Goal: Transaction & Acquisition: Purchase product/service

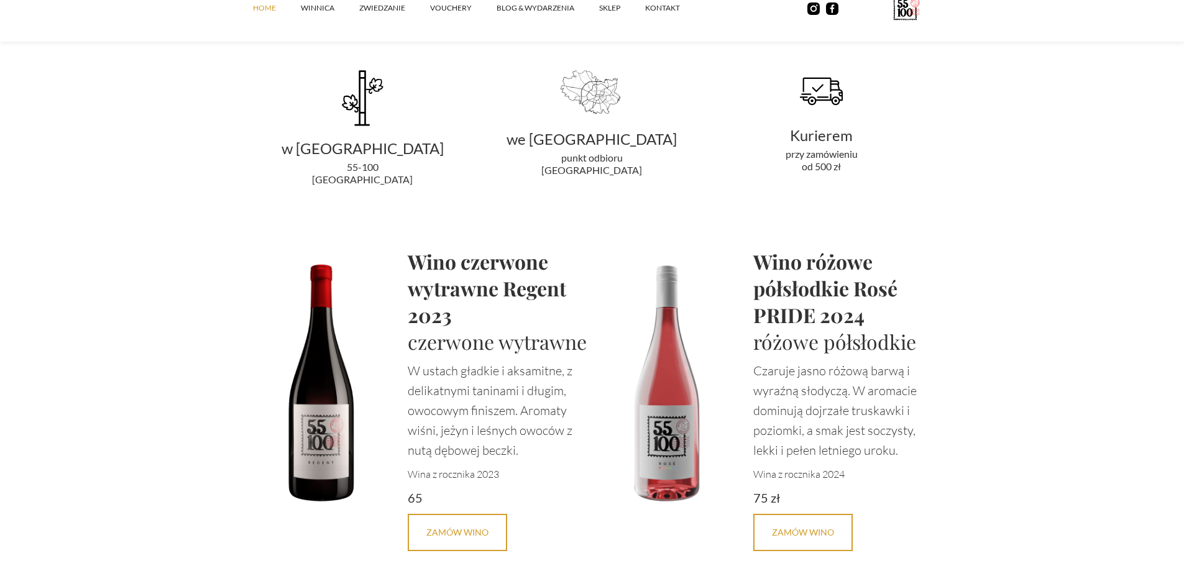
scroll to position [2487, 0]
drag, startPoint x: 169, startPoint y: 198, endPoint x: 996, endPoint y: 172, distance: 827.2
click at [996, 172] on section "Karta win Kolejny rocznik za 60 dni Najlepszym sposobem na poznanie świata wina…" at bounding box center [592, 386] width 1184 height 1601
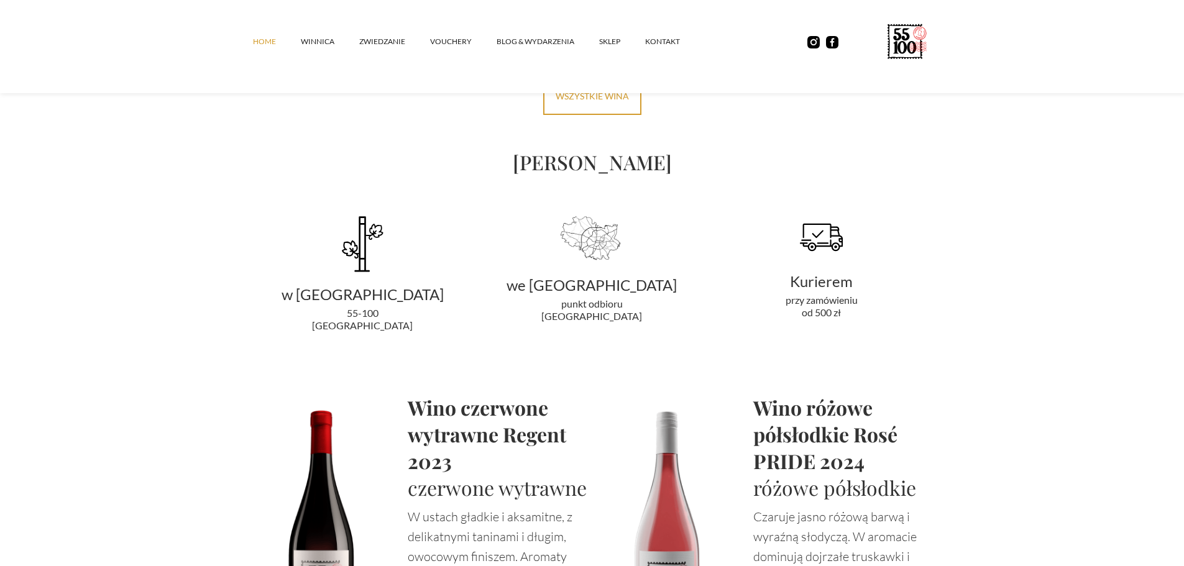
scroll to position [2362, 0]
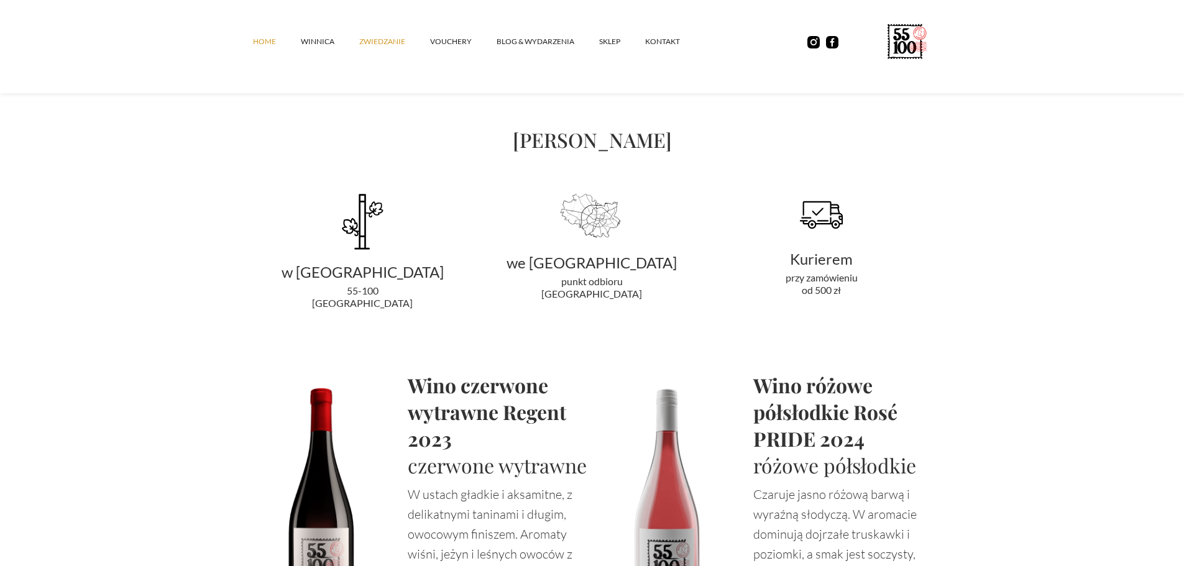
click at [389, 42] on link "ZWIEDZANIE" at bounding box center [394, 41] width 71 height 37
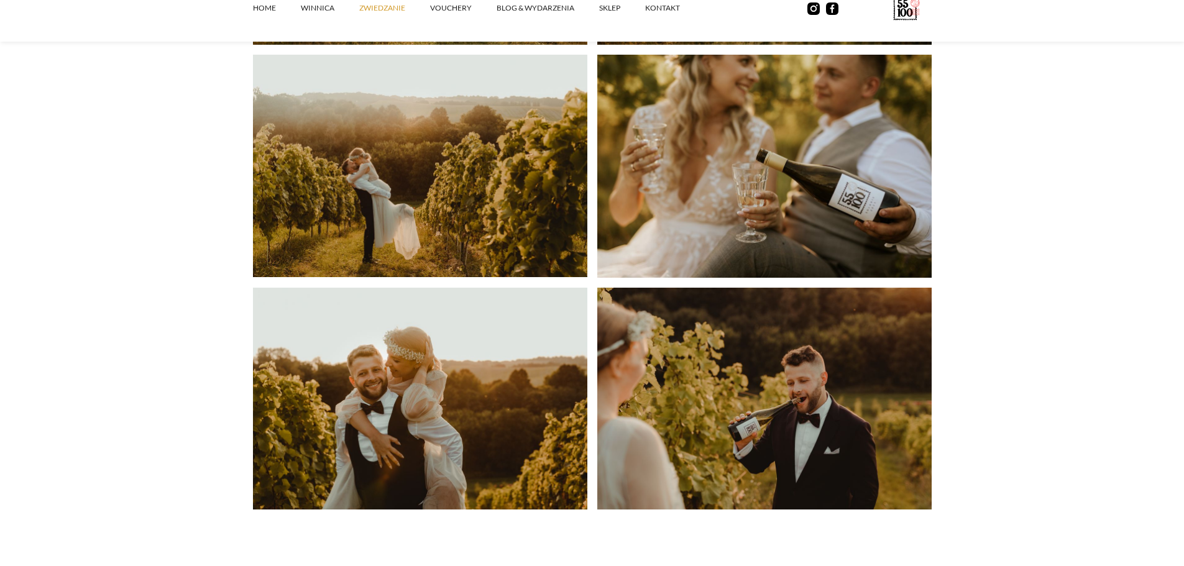
scroll to position [3046, 0]
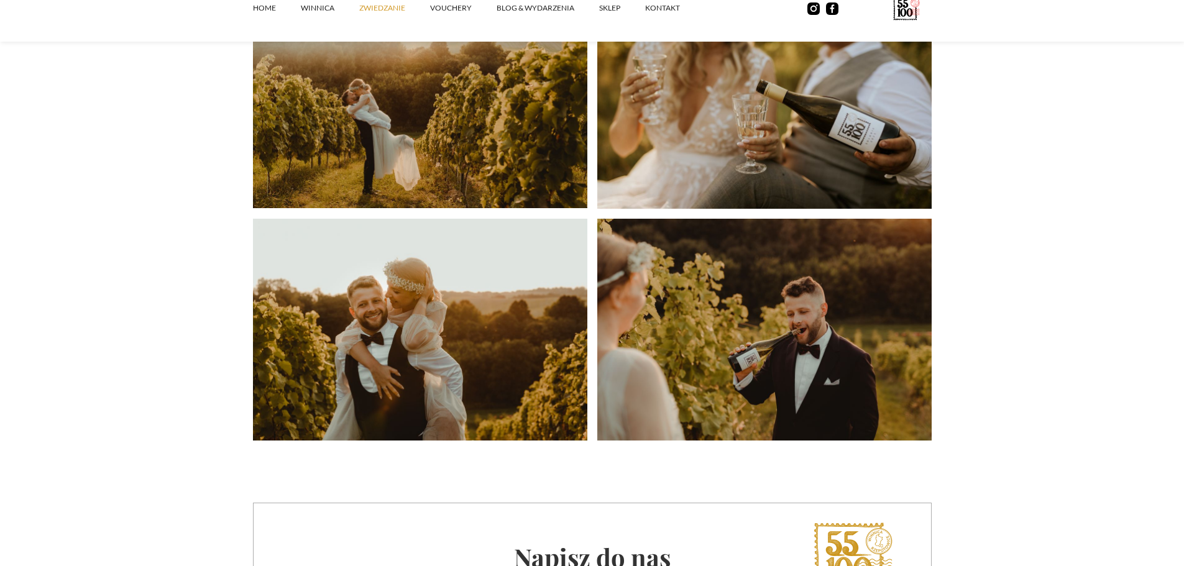
drag, startPoint x: 979, startPoint y: 229, endPoint x: 987, endPoint y: 197, distance: 32.6
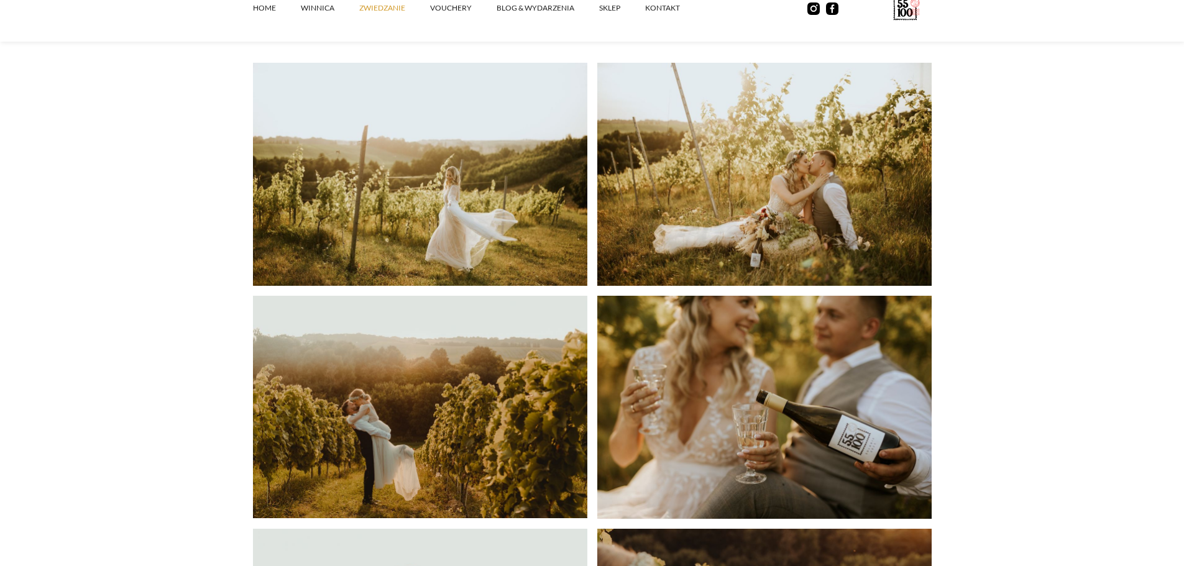
scroll to position [2735, 0]
drag, startPoint x: 1074, startPoint y: 275, endPoint x: 1068, endPoint y: 297, distance: 22.6
click at [1068, 297] on section "Sesje zdjęciowe [PERSON_NAME] to idealne miejsce na sesję zdjęciową! Piękne, ma…" at bounding box center [592, 226] width 1184 height 1049
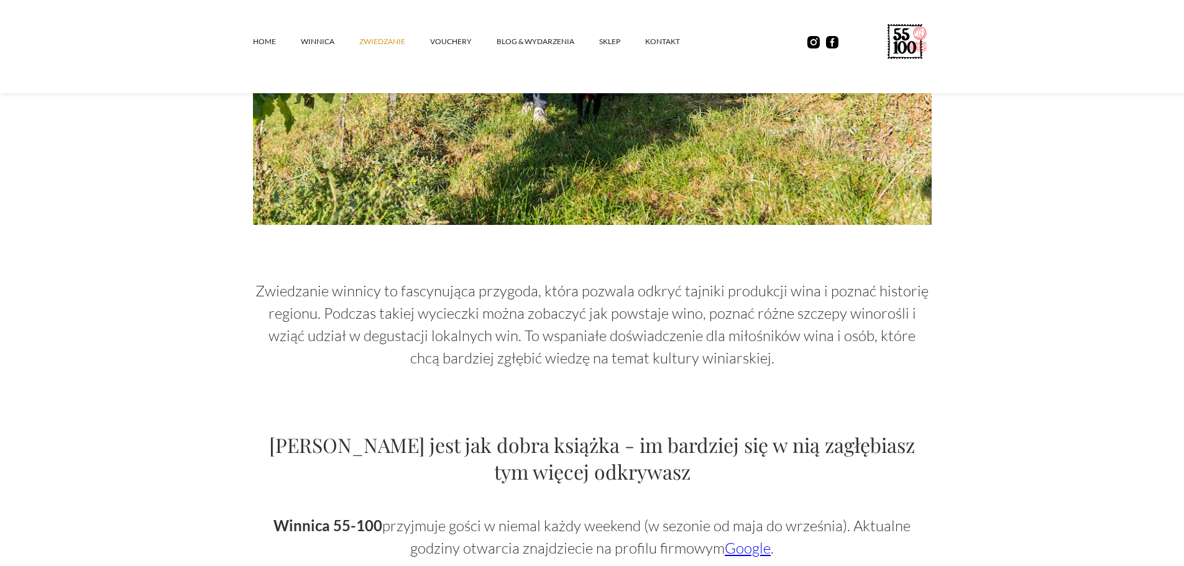
scroll to position [163, 0]
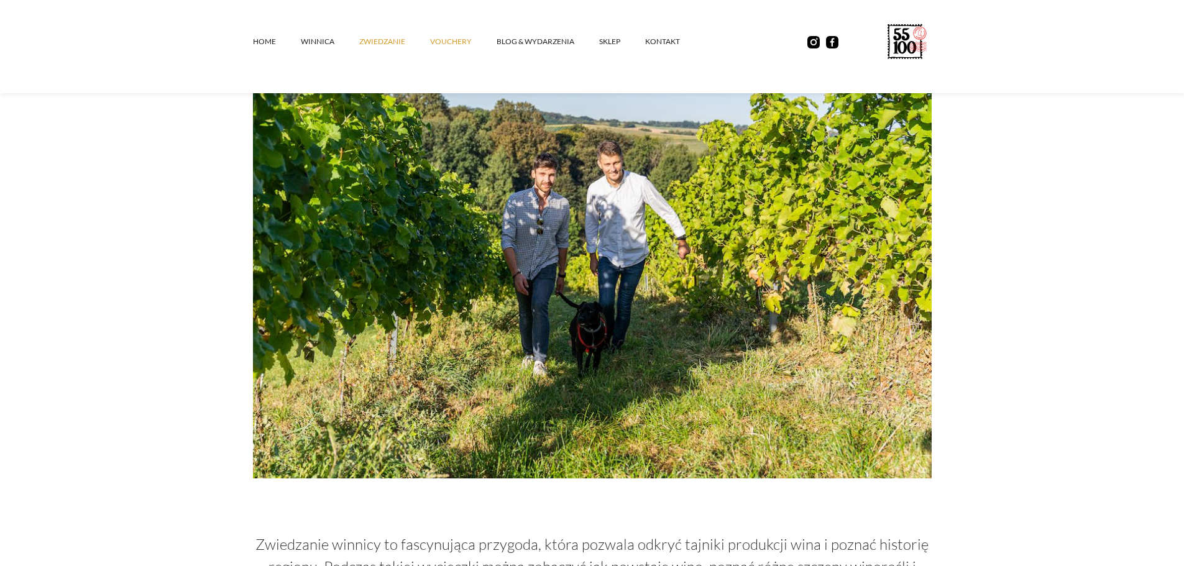
click at [449, 44] on link "vouchery" at bounding box center [463, 41] width 67 height 37
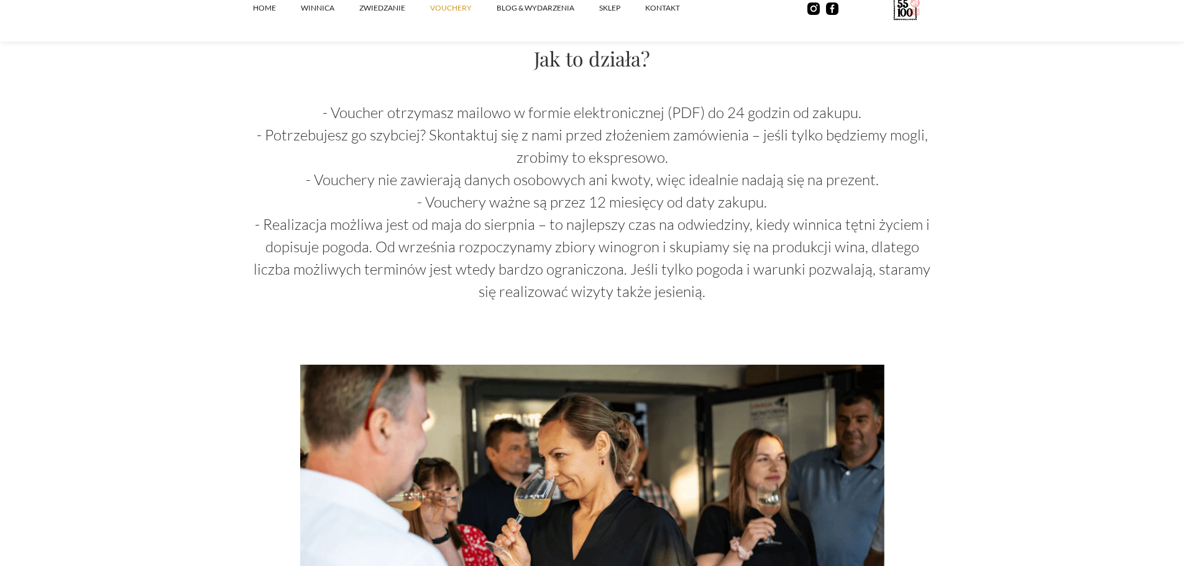
scroll to position [1305, 0]
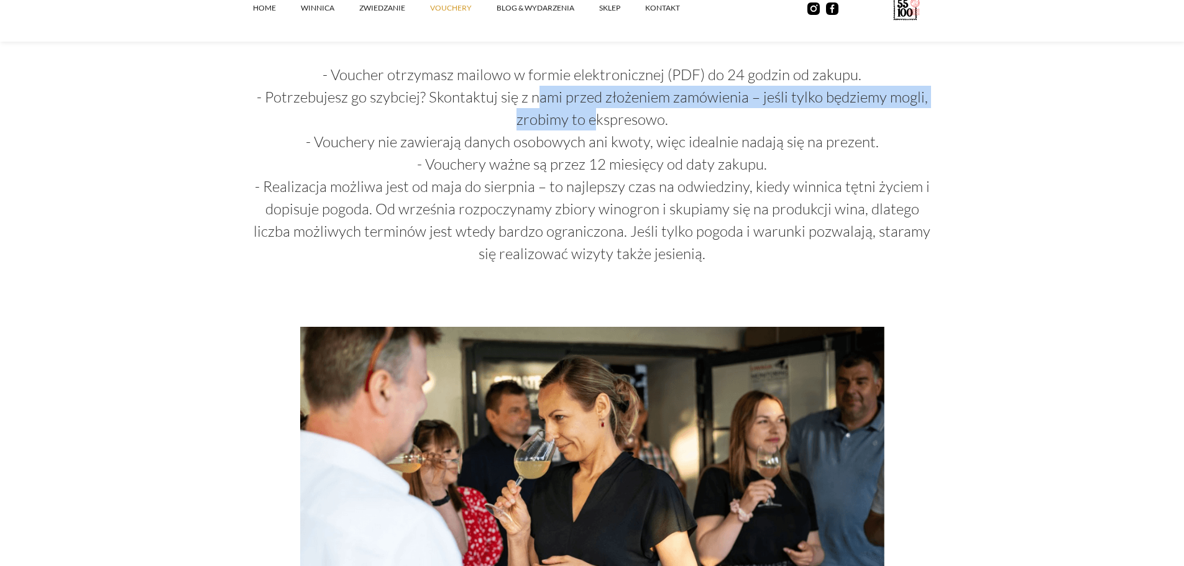
drag, startPoint x: 541, startPoint y: 94, endPoint x: 609, endPoint y: 134, distance: 77.7
click at [606, 131] on p "- Voucher otrzymasz mailowo w formie elektronicznej (PDF) do 24 godzin od zakup…" at bounding box center [592, 163] width 679 height 201
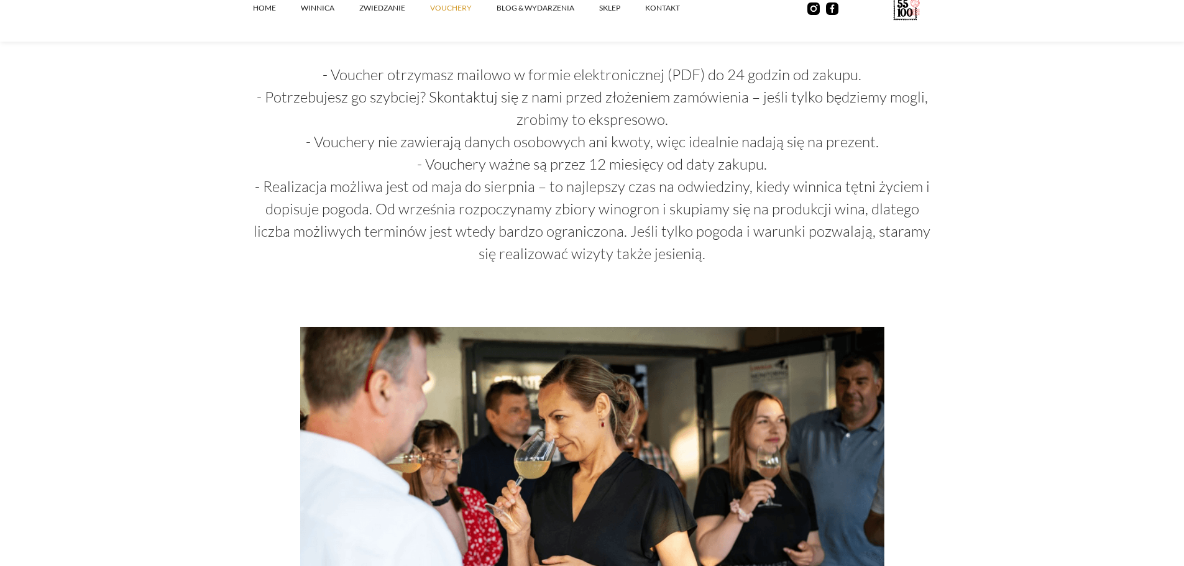
click at [604, 172] on p "- Voucher otrzymasz mailowo w formie elektronicznej (PDF) do 24 godzin od zakup…" at bounding box center [592, 163] width 679 height 201
drag, startPoint x: 484, startPoint y: 139, endPoint x: 781, endPoint y: 139, distance: 297.1
click at [781, 139] on p "- Voucher otrzymasz mailowo w formie elektronicznej (PDF) do 24 godzin od zakup…" at bounding box center [592, 163] width 679 height 201
click at [760, 180] on p "- Voucher otrzymasz mailowo w formie elektronicznej (PDF) do 24 godzin od zakup…" at bounding box center [592, 163] width 679 height 201
drag, startPoint x: 548, startPoint y: 163, endPoint x: 776, endPoint y: 160, distance: 228.8
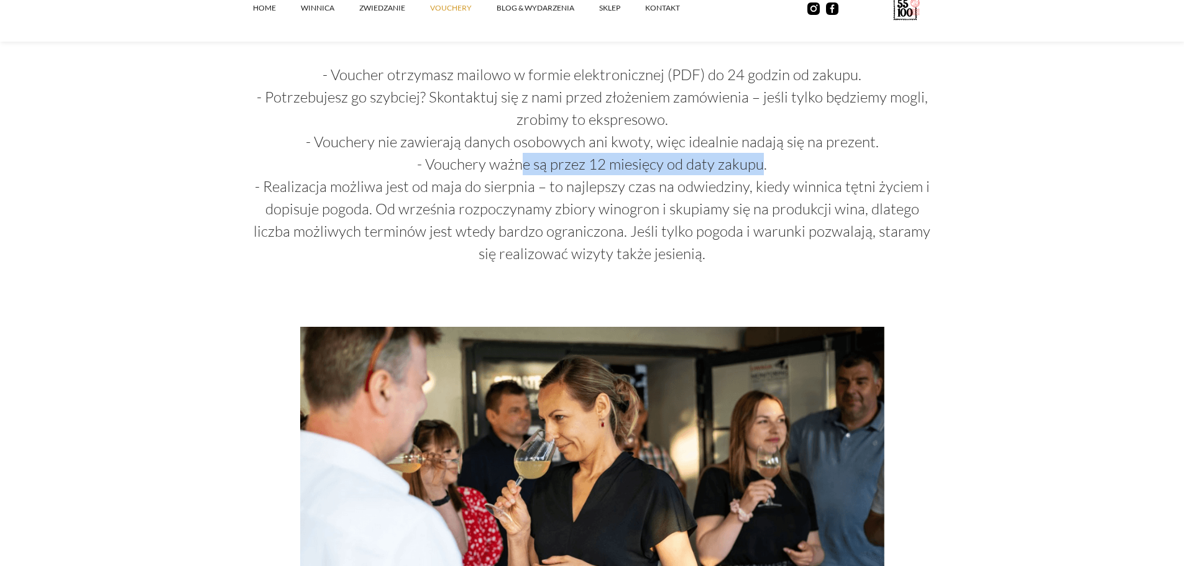
click at [767, 163] on p "- Voucher otrzymasz mailowo w formie elektronicznej (PDF) do 24 godzin od zakup…" at bounding box center [592, 163] width 679 height 201
click at [779, 193] on p "- Voucher otrzymasz mailowo w formie elektronicznej (PDF) do 24 godzin od zakup…" at bounding box center [592, 163] width 679 height 201
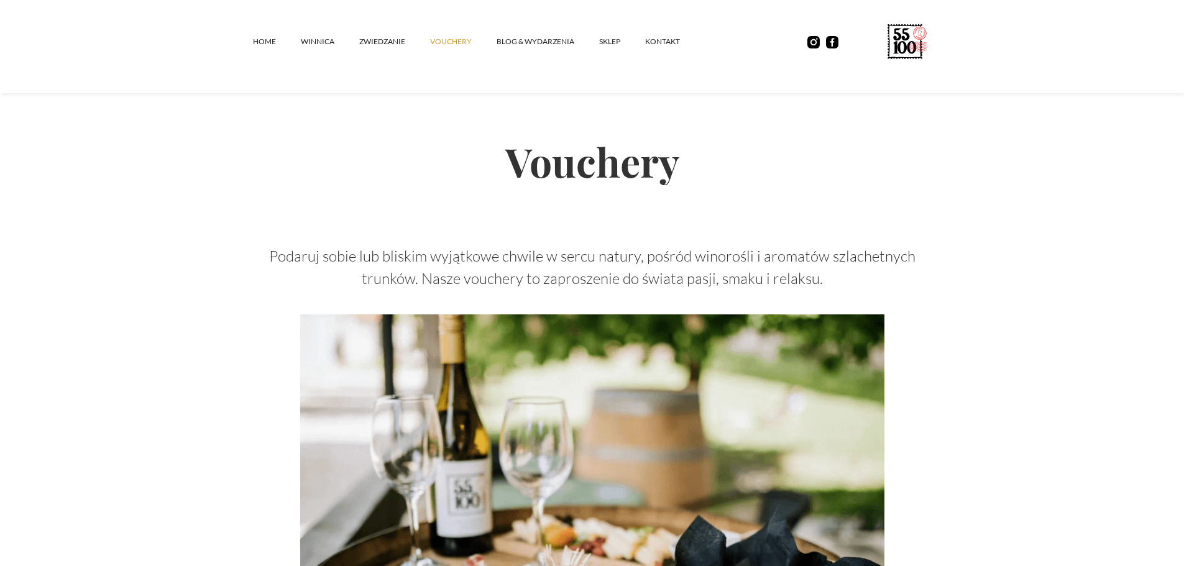
scroll to position [0, 0]
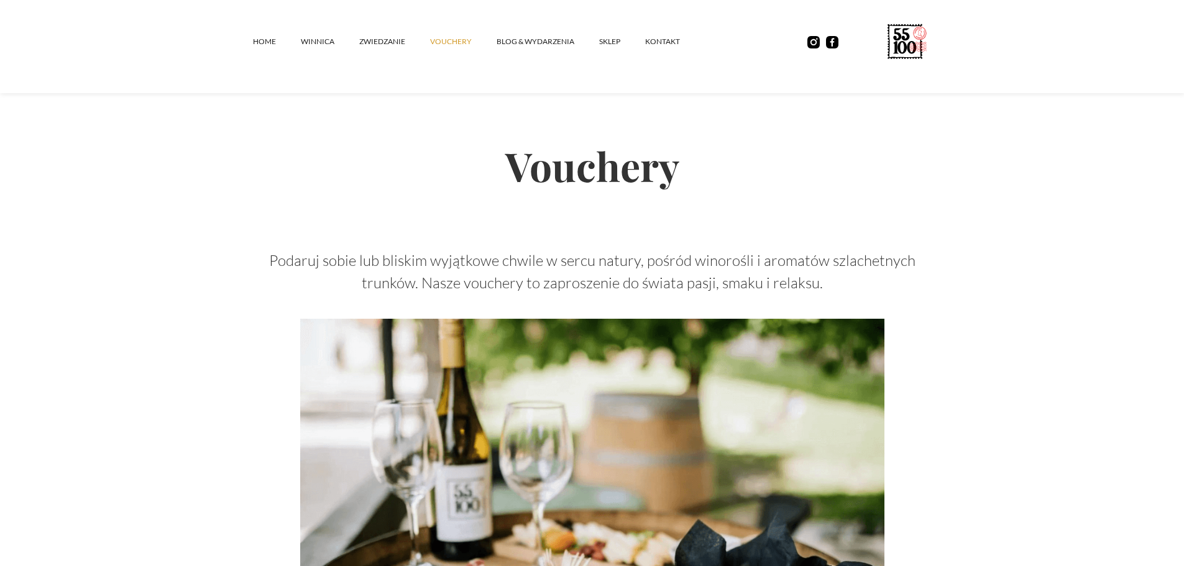
drag, startPoint x: 564, startPoint y: 0, endPoint x: 963, endPoint y: 205, distance: 447.9
click at [918, 44] on image at bounding box center [926, 47] width 34 height 10
